Goal: Task Accomplishment & Management: Use online tool/utility

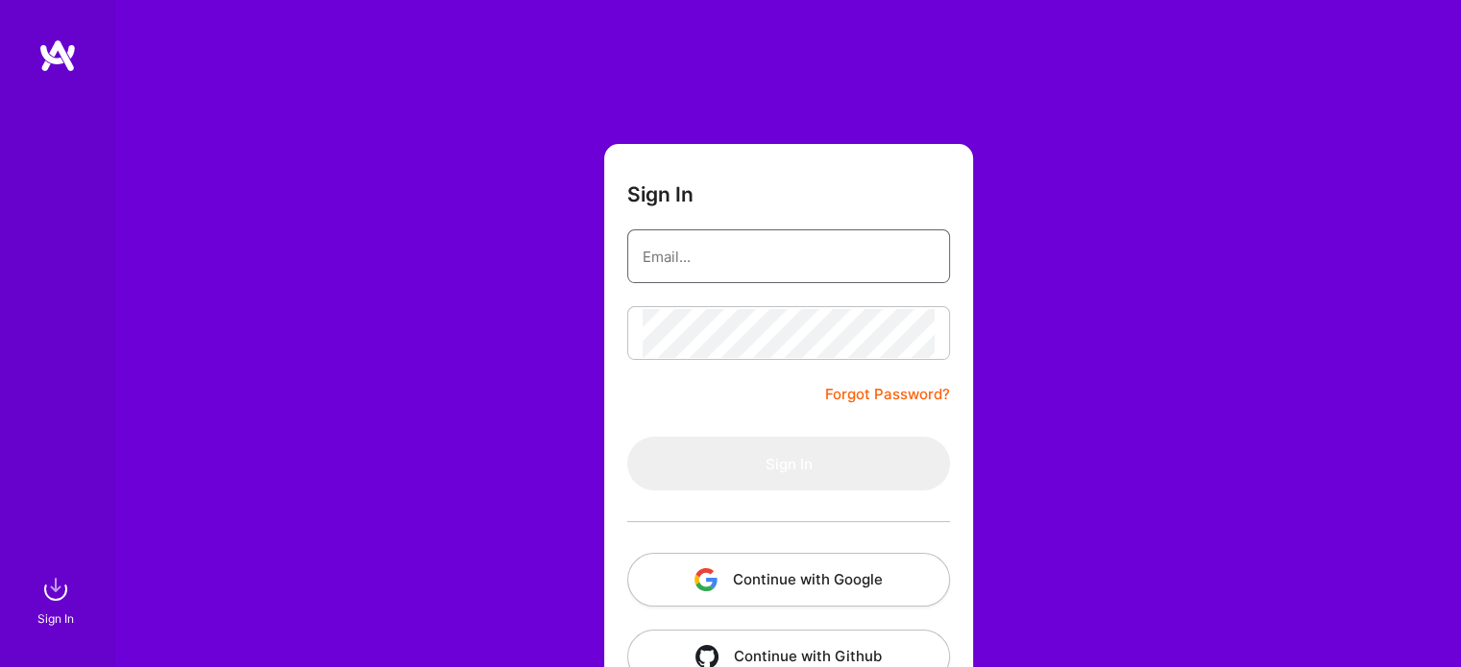
click at [829, 250] on input "email" at bounding box center [789, 256] width 292 height 49
type input "[EMAIL_ADDRESS][DOMAIN_NAME]"
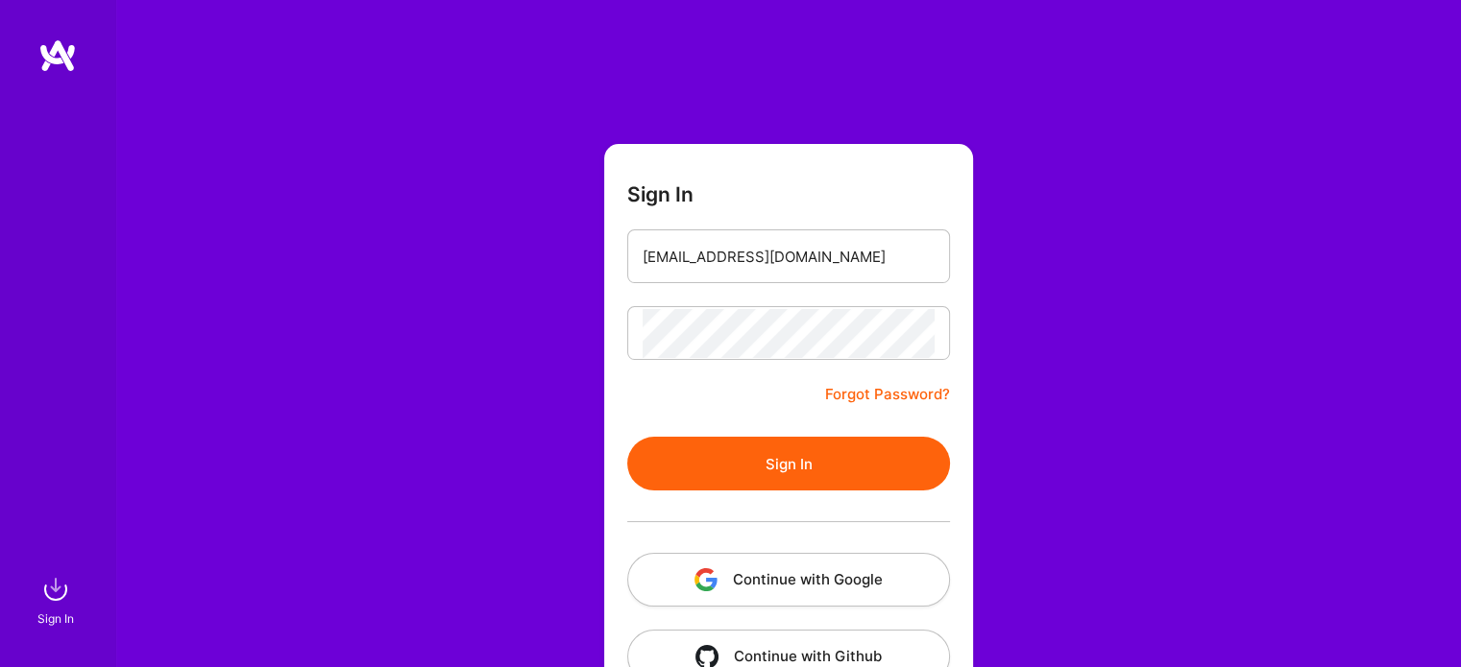
click at [808, 478] on button "Sign In" at bounding box center [788, 464] width 323 height 54
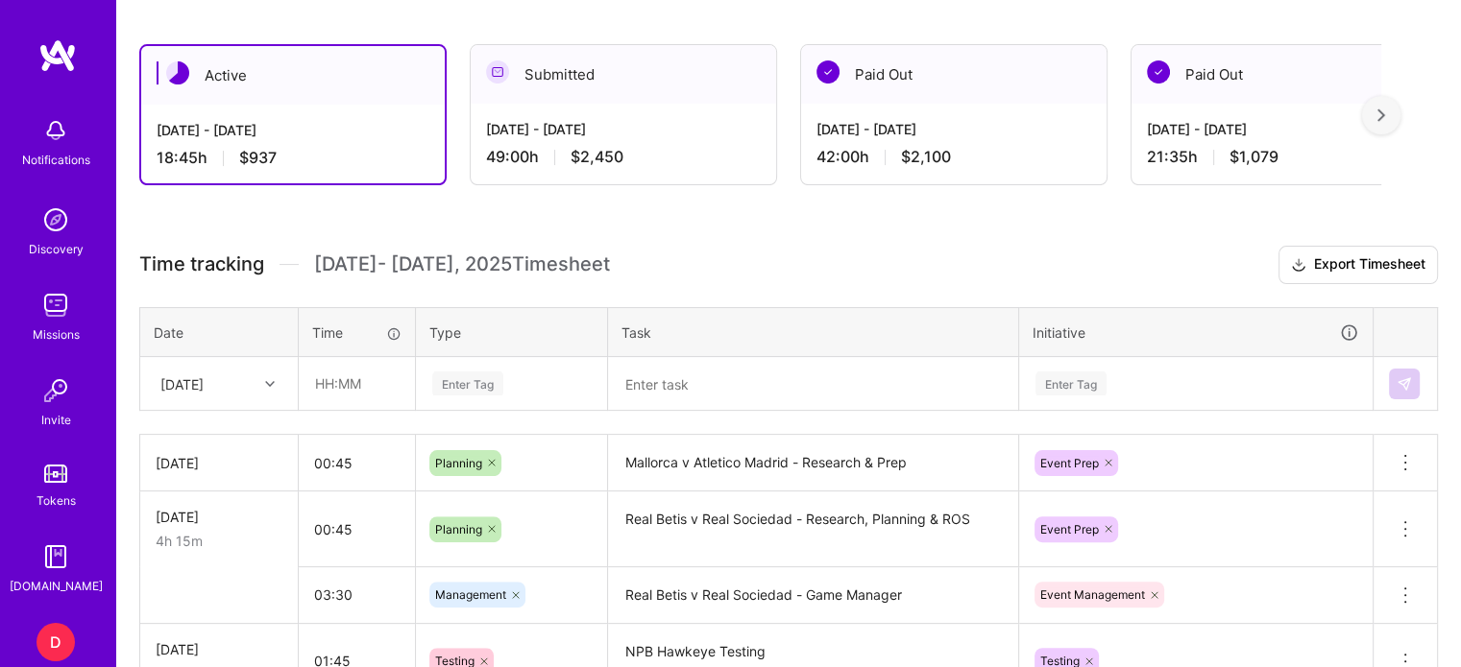
scroll to position [605, 0]
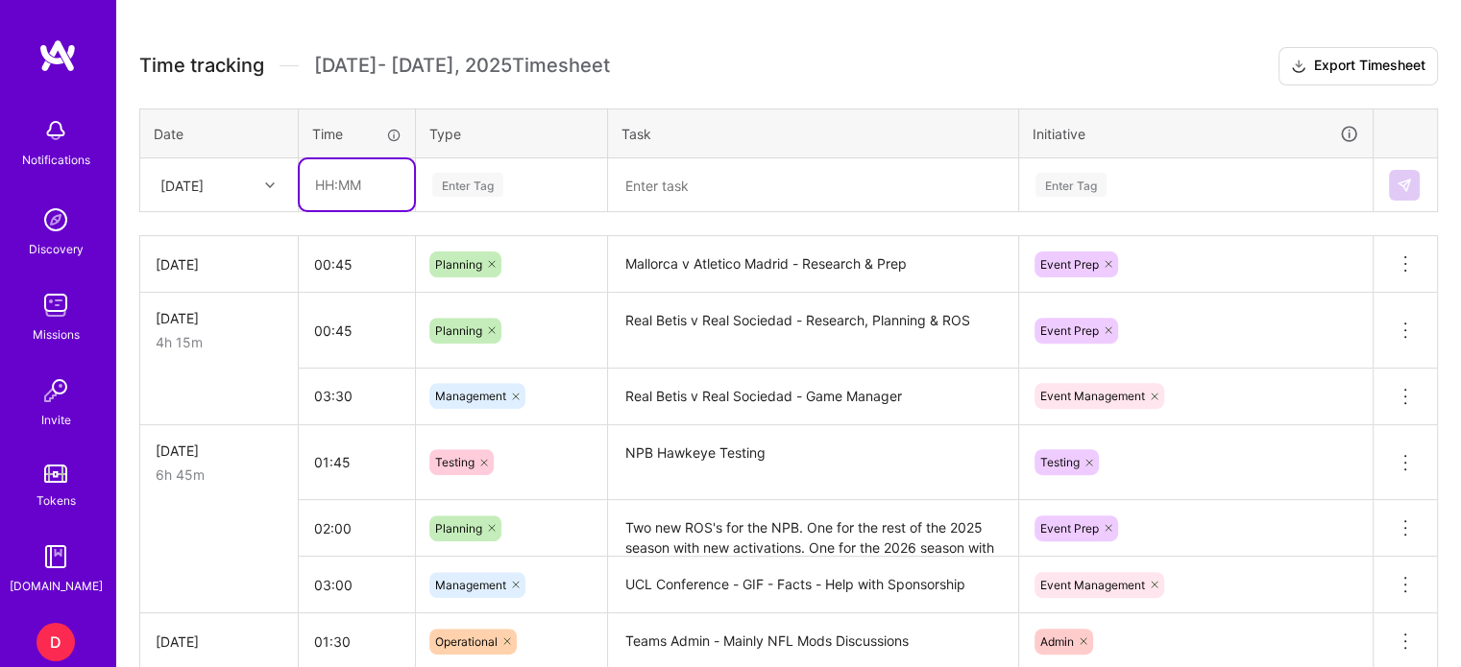
click at [324, 180] on input "text" at bounding box center [357, 184] width 114 height 51
type input "01:15"
click at [447, 183] on div "Enter Tag" at bounding box center [467, 185] width 71 height 30
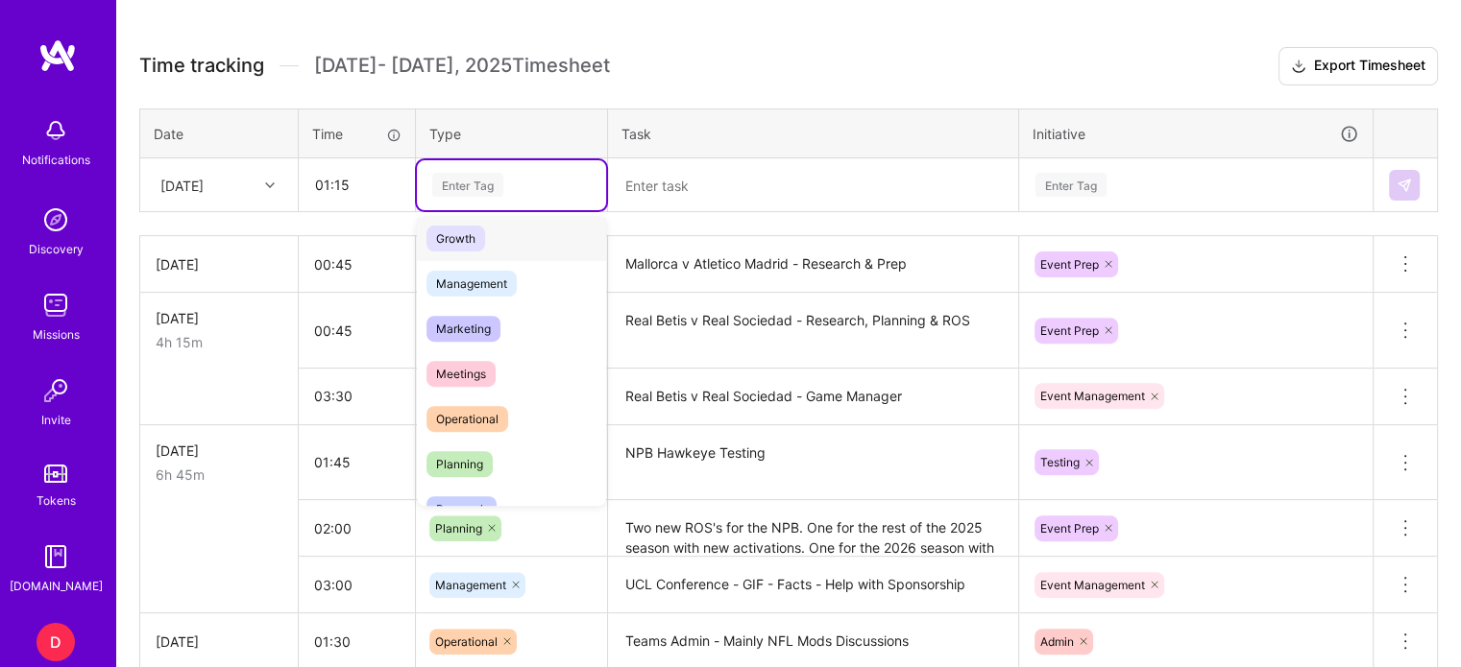
scroll to position [190, 0]
click at [468, 456] on span "Planning" at bounding box center [459, 464] width 66 height 26
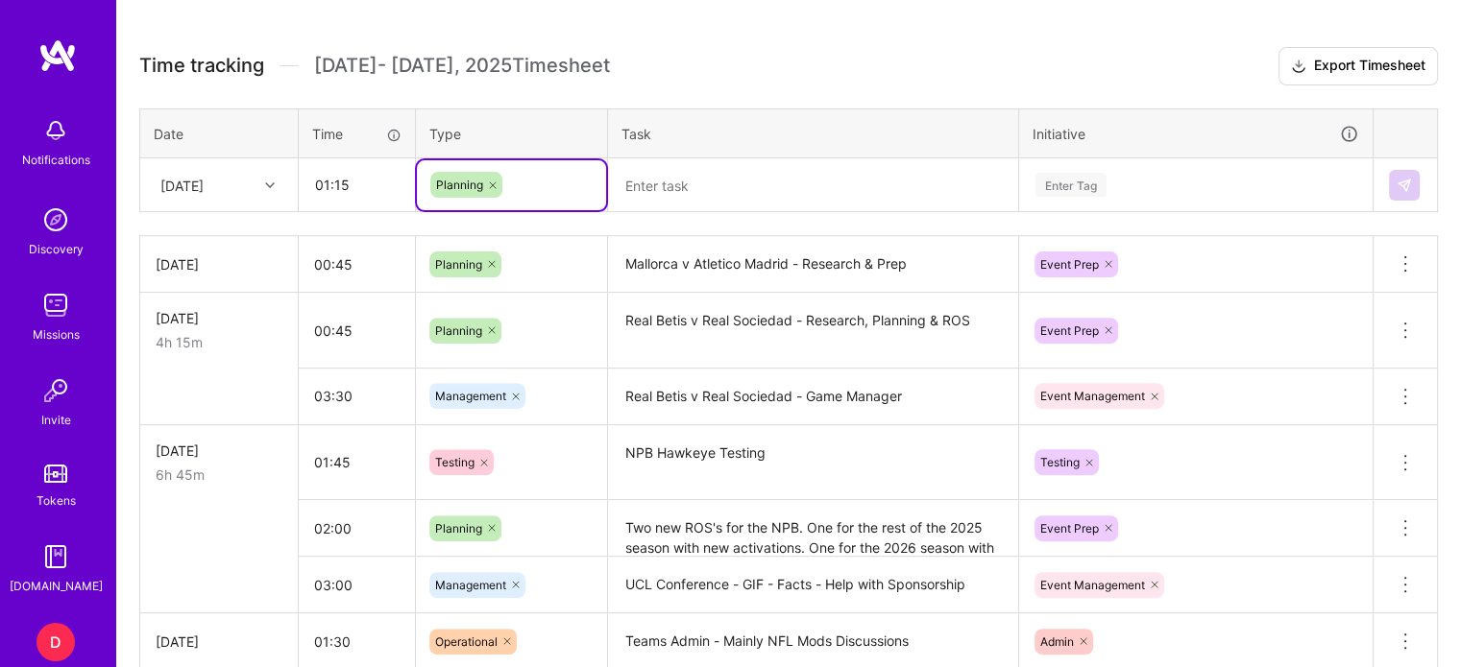
click at [691, 178] on textarea at bounding box center [813, 185] width 406 height 50
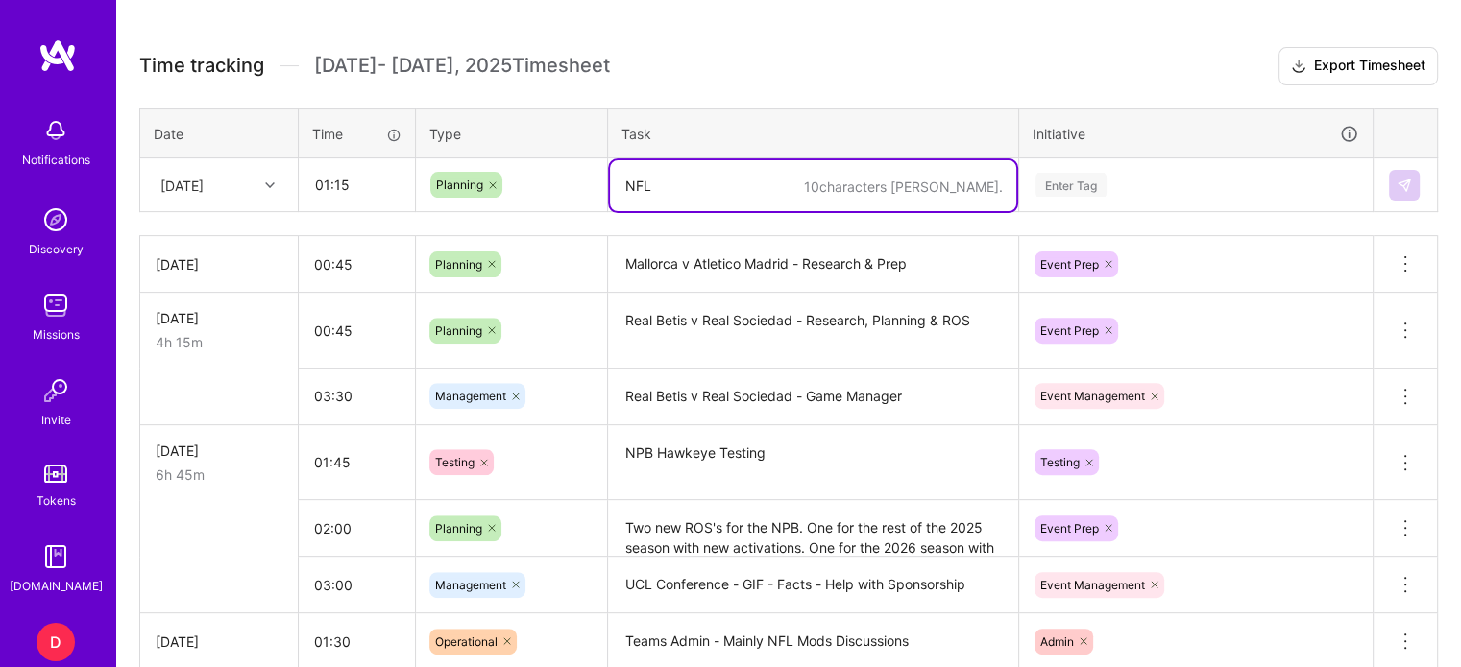
type textarea "NFL"
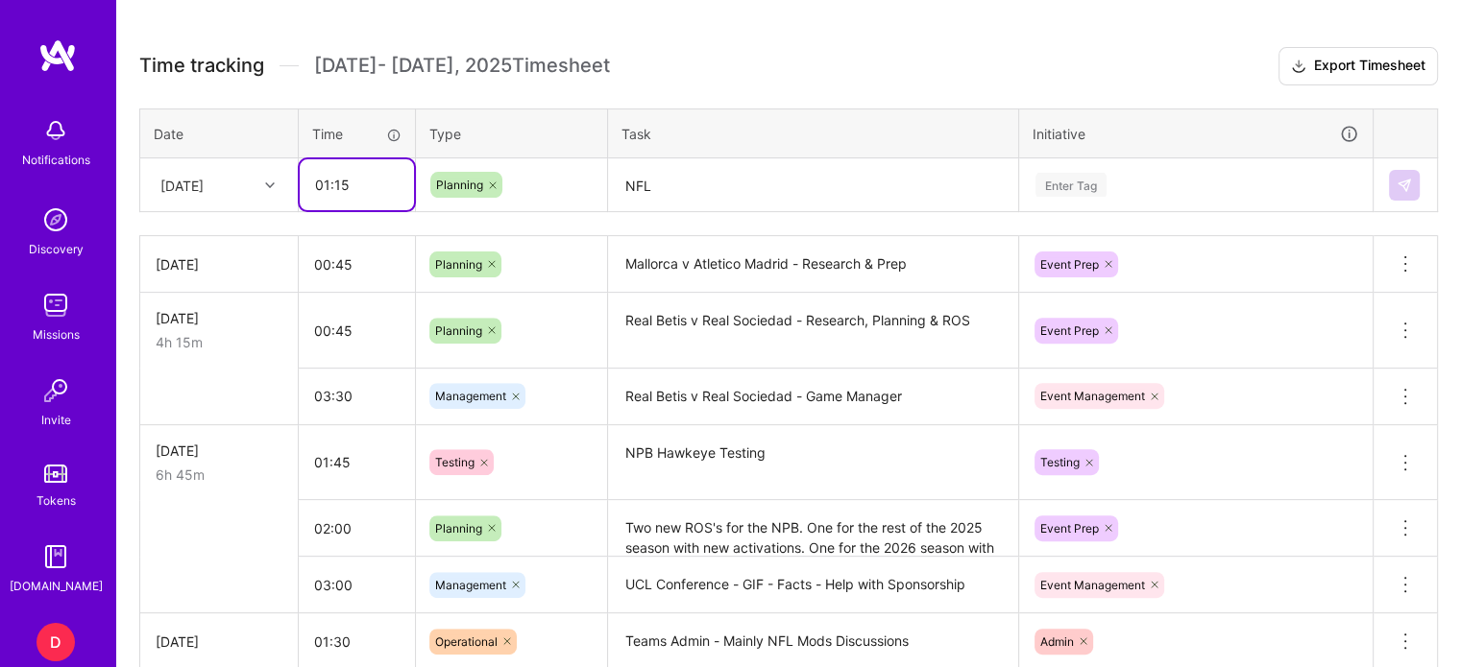
click at [394, 179] on input "01:15" at bounding box center [357, 184] width 114 height 51
type input "01:00"
click at [687, 182] on textarea "NFL" at bounding box center [813, 185] width 406 height 51
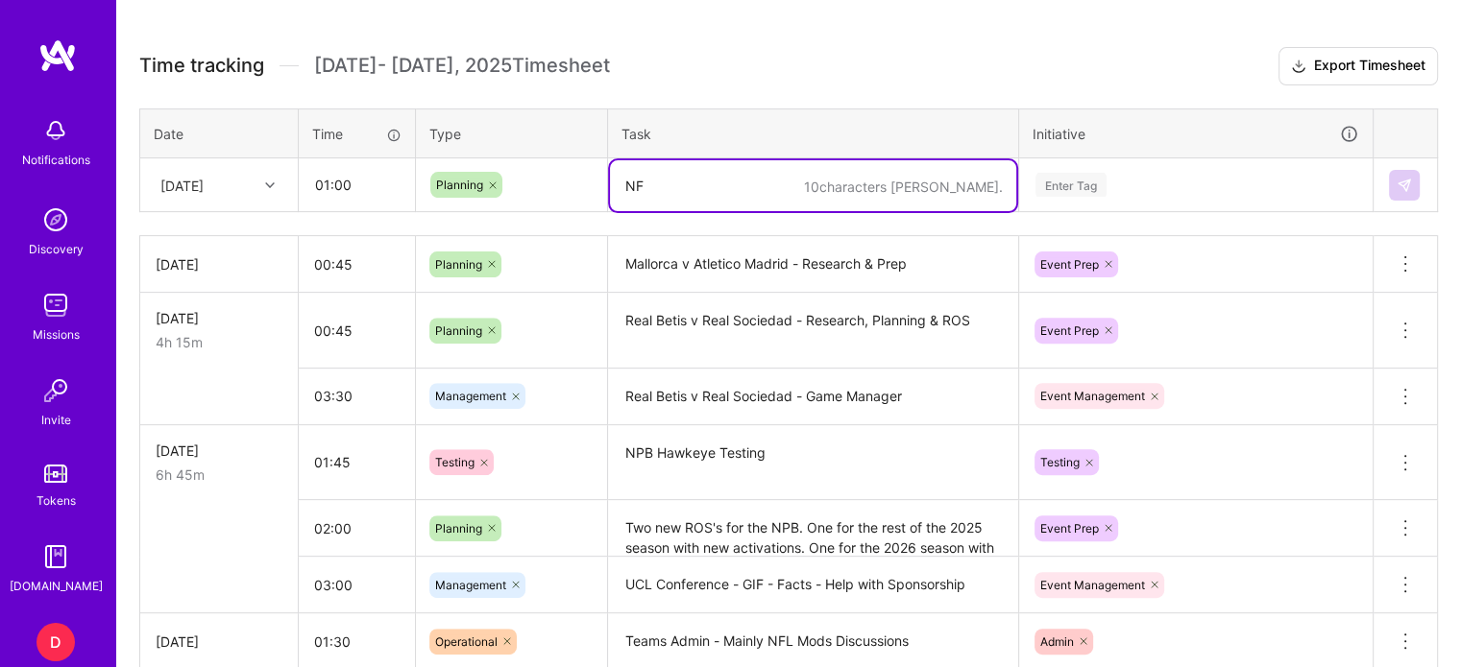
type textarea "N"
type textarea "Cowboys v Bears - ROS + Quizzes"
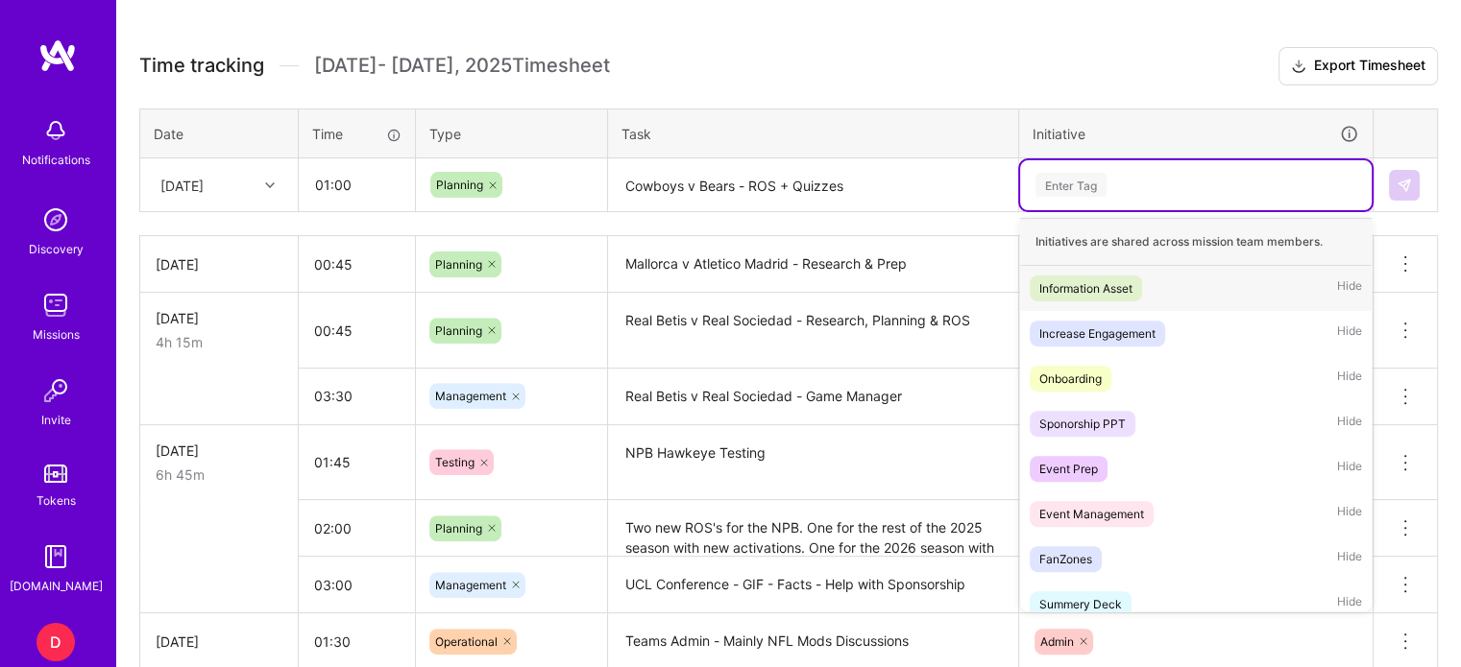
click at [1052, 176] on div "Enter Tag" at bounding box center [1070, 185] width 71 height 30
click at [1082, 459] on div "Event Prep" at bounding box center [1068, 469] width 59 height 20
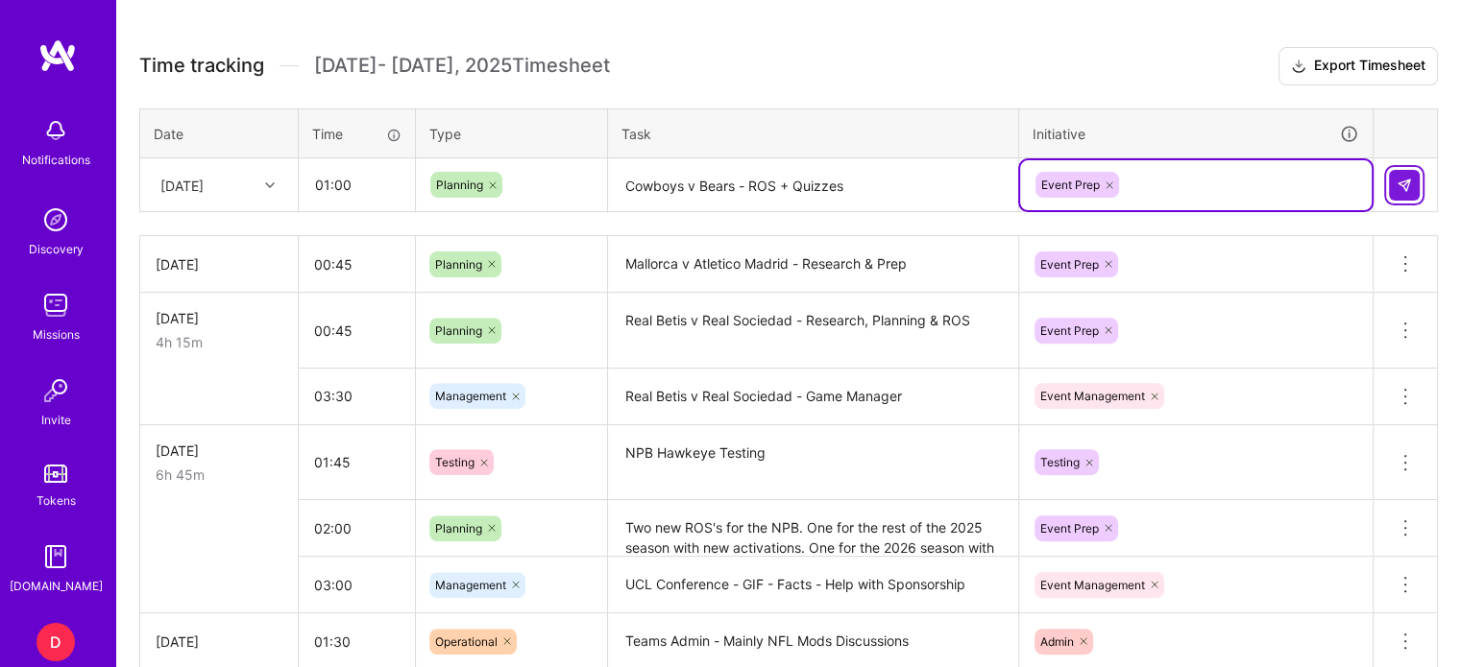
click at [1413, 191] on button at bounding box center [1404, 185] width 31 height 31
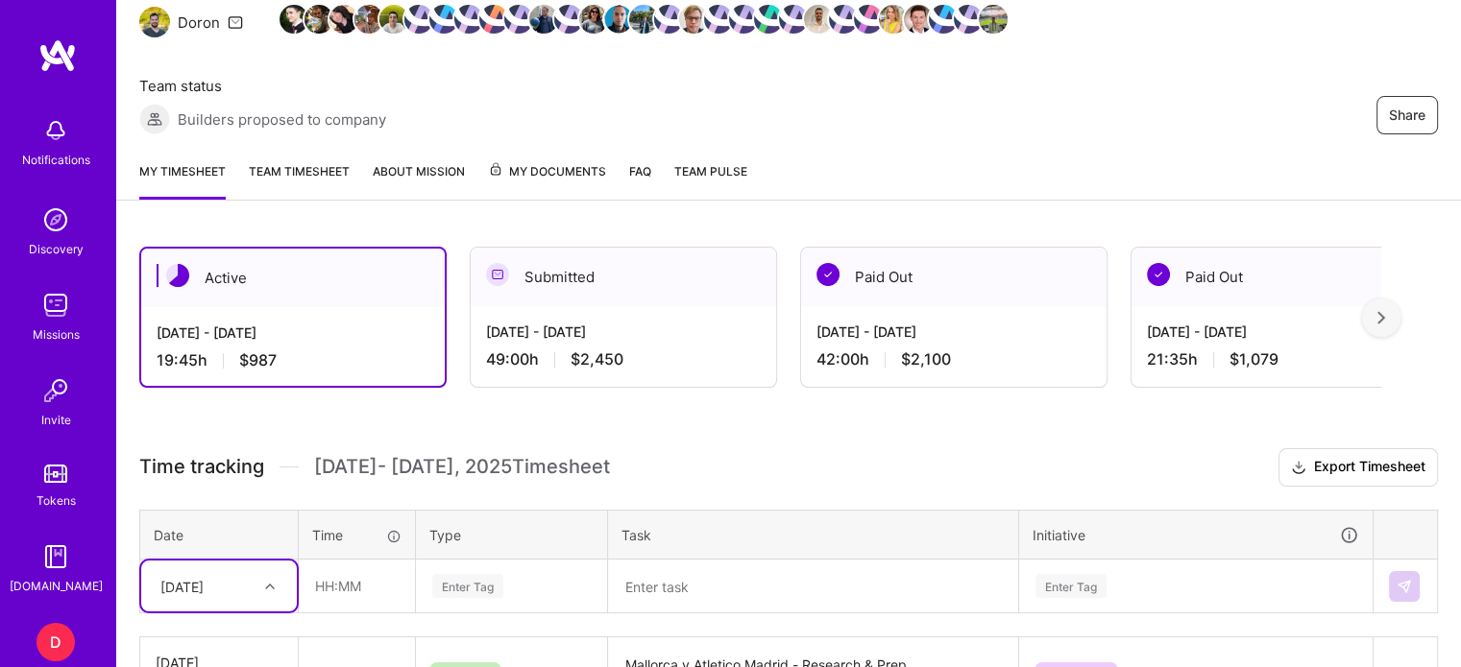
scroll to position [200, 0]
